Goal: Find contact information: Find contact information

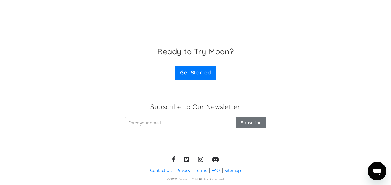
scroll to position [946, 0]
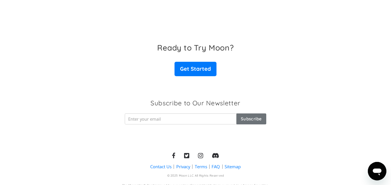
click at [160, 164] on link "Contact Us" at bounding box center [160, 167] width 21 height 6
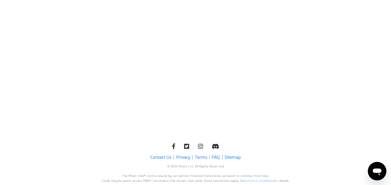
scroll to position [289, 0]
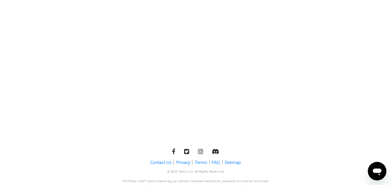
click at [178, 160] on link "Privacy" at bounding box center [183, 163] width 14 height 6
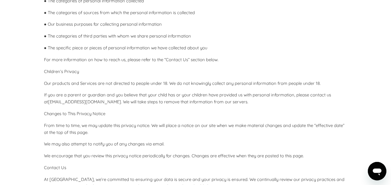
scroll to position [1617, 0]
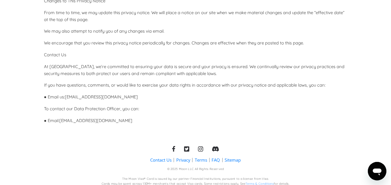
drag, startPoint x: 395, startPoint y: 10, endPoint x: 5, endPoint y: 7, distance: 390.0
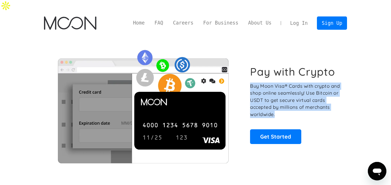
drag, startPoint x: 248, startPoint y: 76, endPoint x: 329, endPoint y: 105, distance: 86.3
click at [329, 105] on div "Pay with Crypto Buy Moon Visa® Cards with crypto and shop online seamlessly! Us…" at bounding box center [195, 104] width 303 height 117
copy p "Buy Moon Visa® Cards with crypto and shop online seamlessly! Use Bitcoin or USD…"
